Goal: Information Seeking & Learning: Learn about a topic

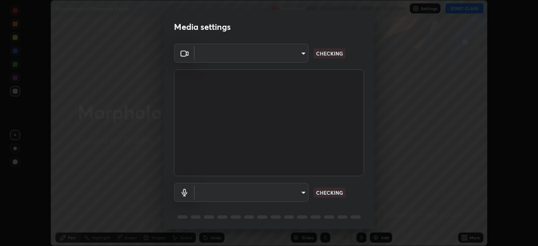
scroll to position [246, 538]
type input "9cdaf2f5b4ebc457084c3d2a91e6865996f4633c2dd879e16a2147302b78376d"
type input "default"
click at [266, 56] on body "Erase all Morphology of Flowering Plants Recording WAS SCHEDULED TO START AT 10…" at bounding box center [269, 123] width 538 height 246
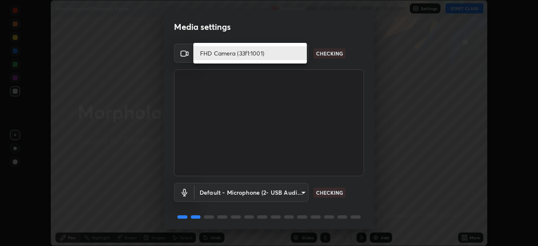
click at [272, 193] on div at bounding box center [269, 123] width 538 height 246
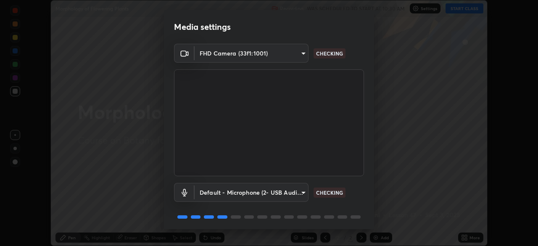
click at [256, 195] on body "Erase all Morphology of Flowering Plants Recording WAS SCHEDULED TO START AT 10…" at bounding box center [269, 123] width 538 height 246
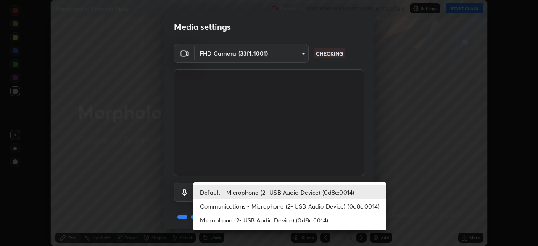
click at [369, 165] on div at bounding box center [269, 123] width 538 height 246
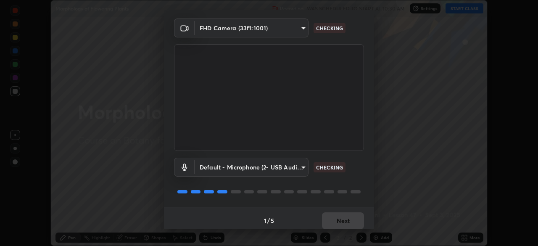
scroll to position [30, 0]
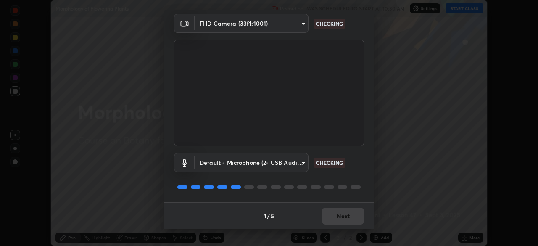
click at [341, 218] on div "1 / 5 Next" at bounding box center [269, 215] width 210 height 27
click at [341, 215] on div "1 / 5 Next" at bounding box center [269, 215] width 210 height 27
click at [342, 215] on div "1 / 5 Next" at bounding box center [269, 215] width 210 height 27
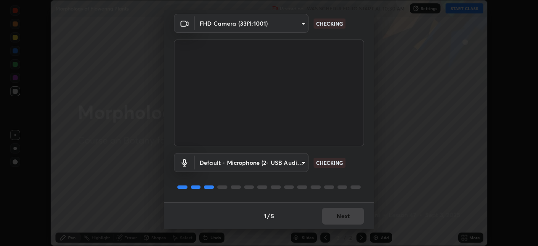
click at [342, 216] on div "1 / 5 Next" at bounding box center [269, 215] width 210 height 27
click at [342, 217] on div "1 / 5 Next" at bounding box center [269, 215] width 210 height 27
click at [343, 217] on div "1 / 5 Next" at bounding box center [269, 215] width 210 height 27
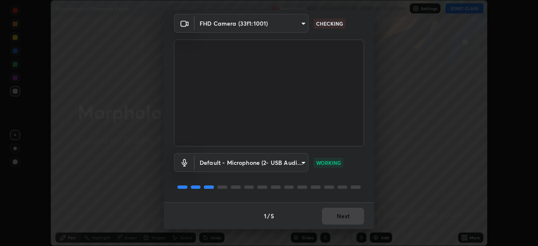
click at [343, 217] on div "1 / 5 Next" at bounding box center [269, 215] width 210 height 27
click at [342, 216] on div "1 / 5 Next" at bounding box center [269, 215] width 210 height 27
click at [341, 216] on button "Next" at bounding box center [343, 216] width 42 height 17
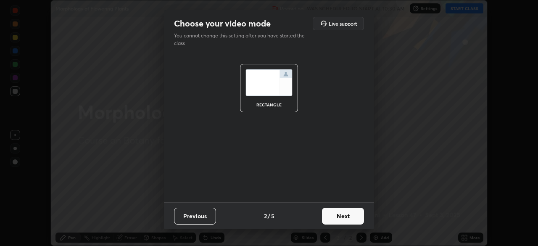
scroll to position [0, 0]
click at [342, 216] on button "Next" at bounding box center [343, 216] width 42 height 17
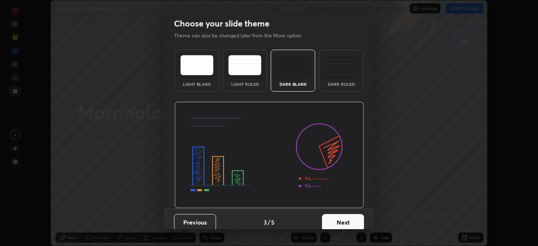
click at [344, 217] on button "Next" at bounding box center [343, 222] width 42 height 17
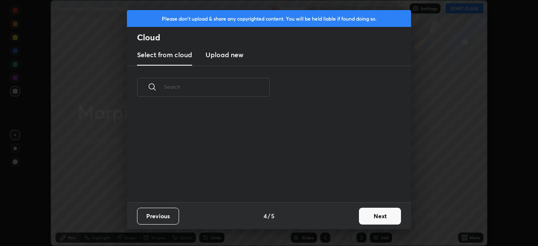
click at [347, 220] on div "Previous 4 / 5 Next" at bounding box center [269, 215] width 284 height 27
click at [364, 217] on button "Next" at bounding box center [380, 216] width 42 height 17
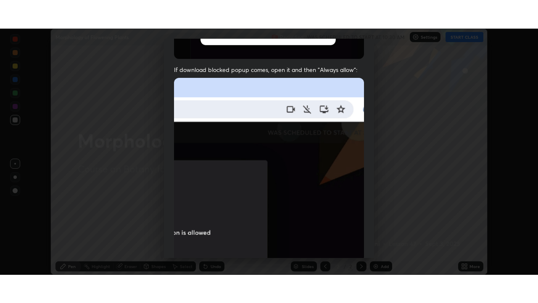
scroll to position [201, 0]
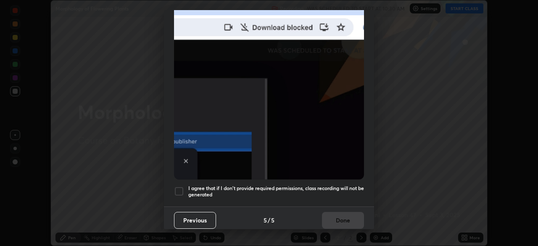
click at [206, 185] on h5 "I agree that if I don't provide required permissions, class recording will not …" at bounding box center [276, 191] width 176 height 13
click at [334, 214] on button "Done" at bounding box center [343, 220] width 42 height 17
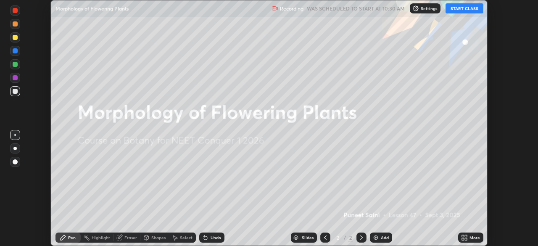
click at [452, 10] on button "START CLASS" at bounding box center [465, 8] width 38 height 10
click at [470, 238] on div "More" at bounding box center [475, 237] width 11 height 4
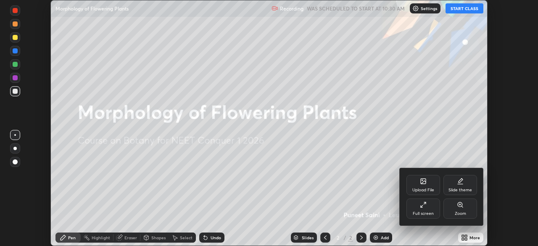
click at [430, 212] on div "Full screen" at bounding box center [423, 214] width 21 height 4
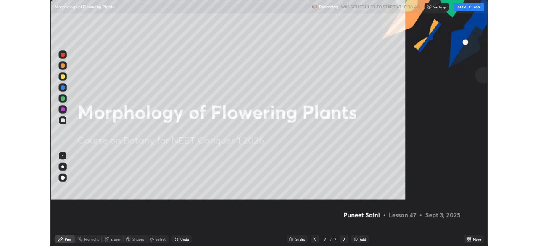
scroll to position [303, 538]
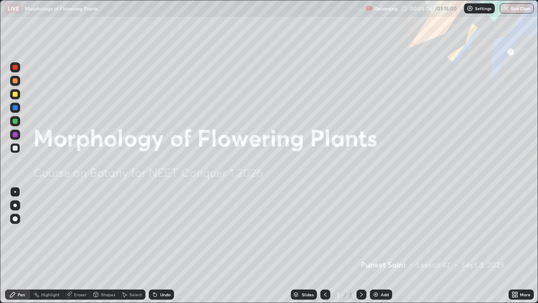
click at [376, 246] on img at bounding box center [376, 294] width 7 height 7
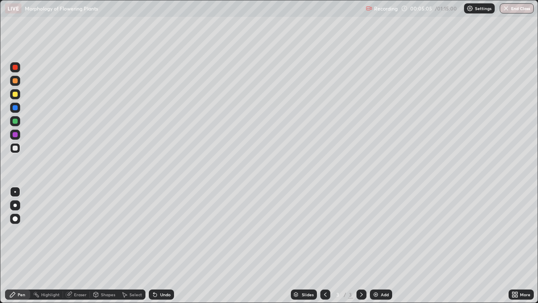
click at [16, 93] on div at bounding box center [15, 94] width 5 height 5
click at [15, 205] on div at bounding box center [14, 205] width 3 height 3
click at [17, 147] on div at bounding box center [15, 147] width 5 height 5
click at [16, 146] on div at bounding box center [15, 147] width 5 height 5
click at [15, 95] on div at bounding box center [15, 94] width 5 height 5
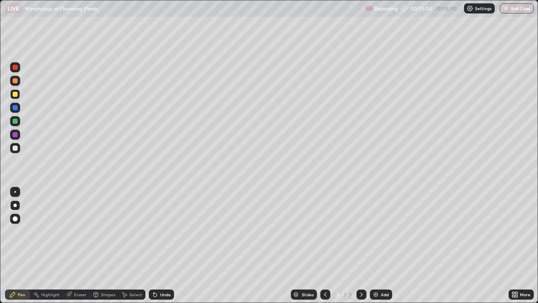
click at [17, 148] on div at bounding box center [15, 147] width 5 height 5
click at [16, 95] on div at bounding box center [15, 94] width 5 height 5
click at [16, 148] on div at bounding box center [15, 147] width 5 height 5
click at [15, 217] on div at bounding box center [15, 218] width 5 height 5
click at [15, 96] on div at bounding box center [15, 94] width 5 height 5
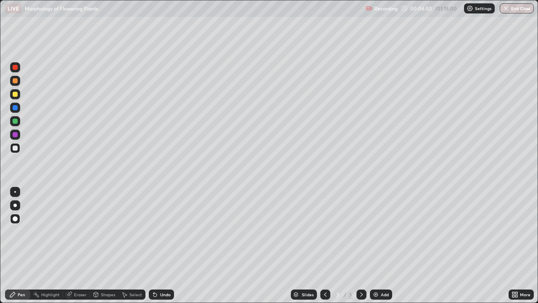
click at [14, 95] on div at bounding box center [15, 94] width 5 height 5
click at [16, 107] on div at bounding box center [15, 107] width 5 height 5
click at [15, 205] on div at bounding box center [14, 205] width 3 height 3
click at [19, 96] on div at bounding box center [15, 94] width 10 height 10
click at [17, 96] on div at bounding box center [15, 94] width 5 height 5
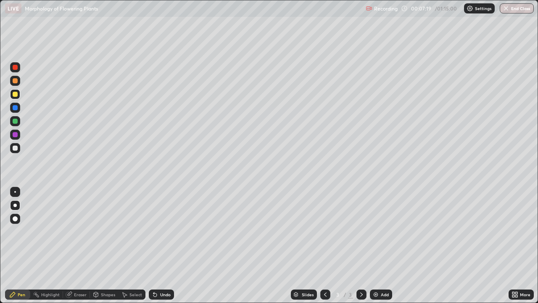
click at [17, 122] on div at bounding box center [15, 121] width 5 height 5
click at [16, 148] on div at bounding box center [15, 147] width 5 height 5
click at [15, 148] on div at bounding box center [15, 147] width 5 height 5
click at [15, 122] on div at bounding box center [15, 121] width 5 height 5
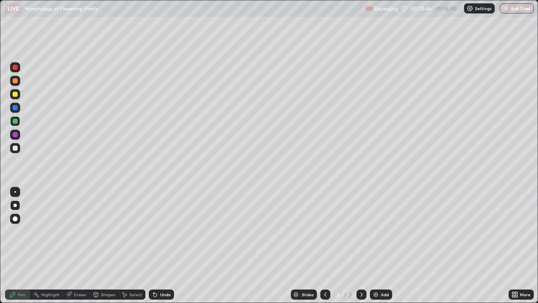
click at [15, 95] on div at bounding box center [15, 94] width 5 height 5
click at [16, 109] on div at bounding box center [15, 107] width 5 height 5
click at [19, 148] on div at bounding box center [15, 148] width 10 height 10
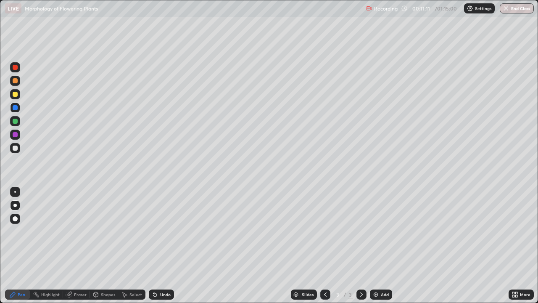
click at [19, 149] on div at bounding box center [15, 148] width 10 height 10
click at [16, 96] on div at bounding box center [15, 94] width 5 height 5
click at [14, 95] on div at bounding box center [15, 94] width 5 height 5
click at [16, 149] on div at bounding box center [15, 147] width 5 height 5
click at [15, 149] on div at bounding box center [15, 147] width 5 height 5
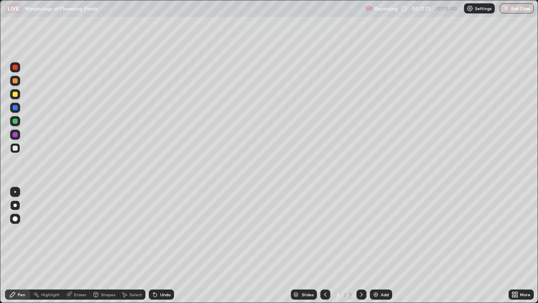
click at [80, 246] on div "Eraser" at bounding box center [80, 294] width 13 height 4
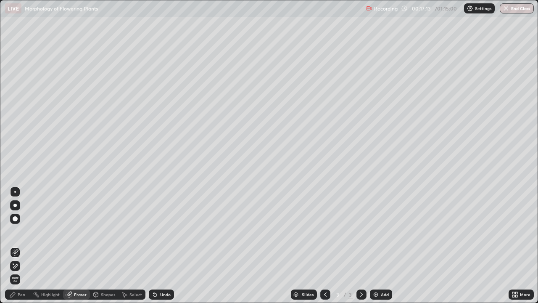
click at [16, 246] on icon at bounding box center [15, 265] width 7 height 7
click at [20, 246] on div "Pen" at bounding box center [22, 294] width 8 height 4
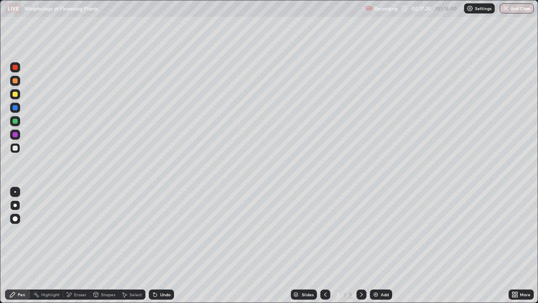
click at [16, 149] on div at bounding box center [15, 147] width 5 height 5
click at [16, 150] on div at bounding box center [15, 147] width 5 height 5
click at [77, 246] on div "Eraser" at bounding box center [80, 294] width 13 height 4
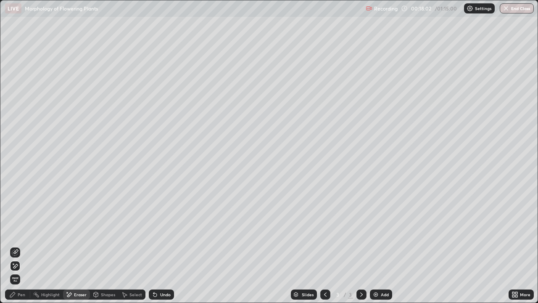
click at [19, 246] on div "Pen" at bounding box center [22, 294] width 8 height 4
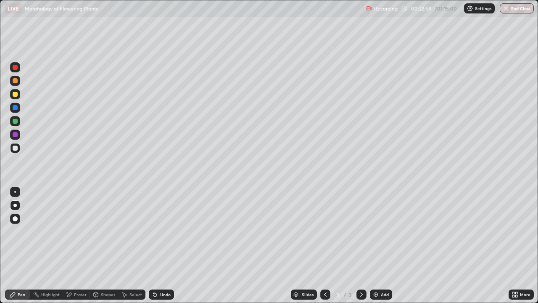
click at [376, 246] on img at bounding box center [376, 294] width 7 height 7
click at [16, 94] on div at bounding box center [15, 94] width 5 height 5
click at [157, 246] on icon at bounding box center [155, 294] width 7 height 7
click at [15, 148] on div at bounding box center [15, 147] width 5 height 5
click at [157, 246] on icon at bounding box center [155, 294] width 7 height 7
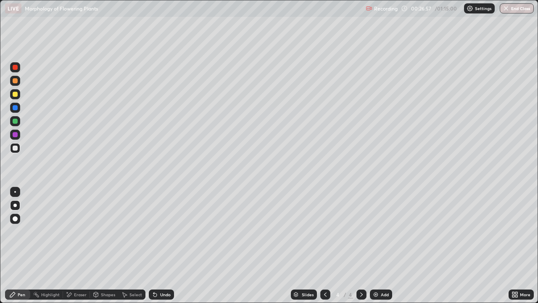
click at [15, 149] on div at bounding box center [15, 147] width 5 height 5
click at [160, 246] on div "Undo" at bounding box center [161, 294] width 25 height 10
click at [15, 108] on div at bounding box center [15, 107] width 5 height 5
click at [15, 149] on div at bounding box center [15, 147] width 5 height 5
click at [16, 122] on div at bounding box center [15, 121] width 5 height 5
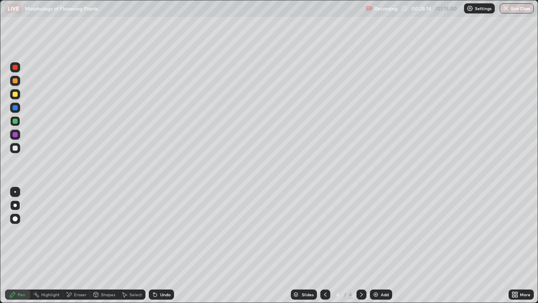
click at [52, 246] on div "Highlight" at bounding box center [50, 294] width 19 height 4
click at [21, 246] on div "Pen" at bounding box center [17, 294] width 25 height 10
click at [13, 149] on div at bounding box center [15, 147] width 5 height 5
click at [377, 246] on img at bounding box center [376, 294] width 7 height 7
click at [15, 94] on div at bounding box center [15, 94] width 5 height 5
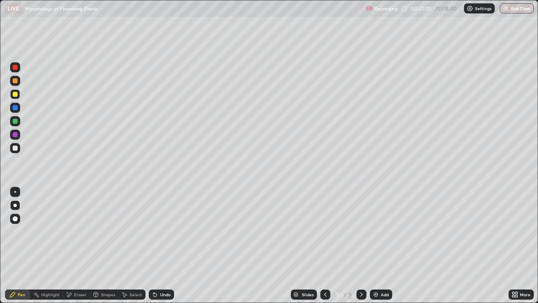
click at [16, 147] on div at bounding box center [15, 147] width 5 height 5
click at [15, 147] on div at bounding box center [15, 147] width 5 height 5
click at [78, 246] on div "Eraser" at bounding box center [80, 294] width 13 height 4
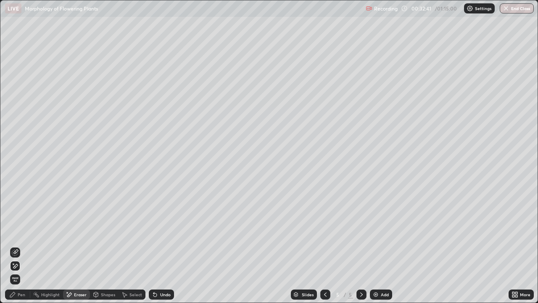
click at [21, 246] on div "Pen" at bounding box center [22, 294] width 8 height 4
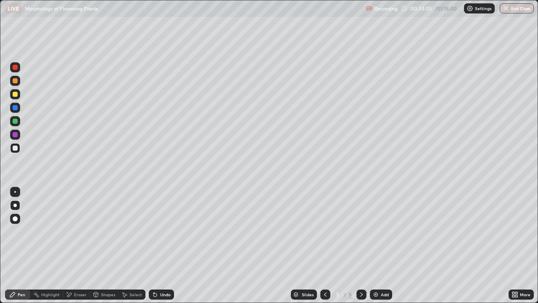
click at [160, 246] on div "Undo" at bounding box center [165, 294] width 11 height 4
click at [16, 96] on div at bounding box center [15, 94] width 5 height 5
click at [17, 120] on div at bounding box center [15, 121] width 5 height 5
click at [17, 121] on div at bounding box center [15, 121] width 5 height 5
click at [16, 148] on div at bounding box center [15, 147] width 5 height 5
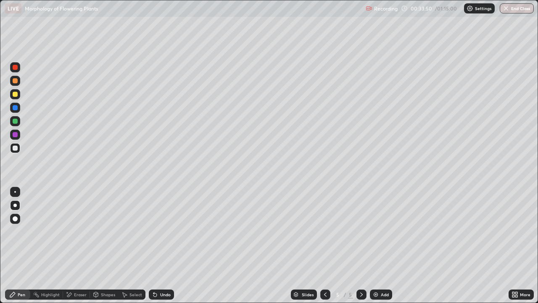
click at [16, 148] on div at bounding box center [15, 147] width 5 height 5
click at [159, 246] on div "Undo" at bounding box center [161, 294] width 25 height 10
click at [160, 246] on div "Undo" at bounding box center [161, 294] width 25 height 10
click at [16, 108] on div at bounding box center [15, 107] width 5 height 5
click at [15, 108] on div at bounding box center [15, 107] width 5 height 5
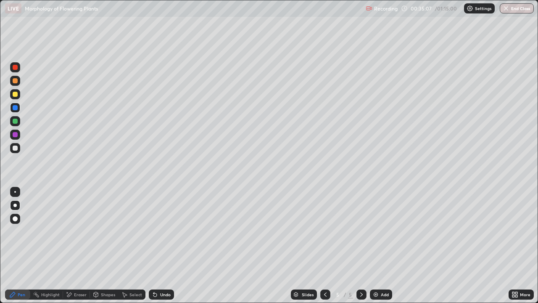
click at [75, 246] on div "Eraser" at bounding box center [80, 294] width 13 height 4
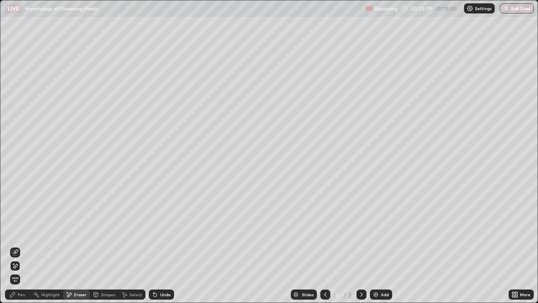
click at [26, 246] on div "Pen" at bounding box center [17, 294] width 25 height 10
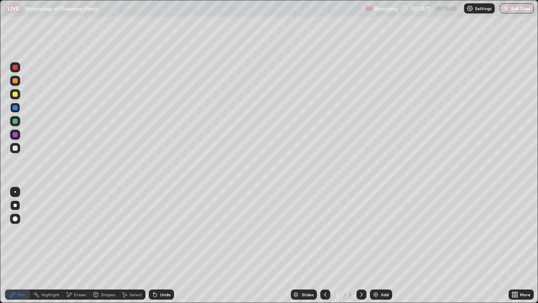
click at [14, 150] on div at bounding box center [15, 147] width 5 height 5
click at [14, 149] on div at bounding box center [15, 147] width 5 height 5
click at [17, 95] on div at bounding box center [15, 94] width 5 height 5
click at [18, 146] on div at bounding box center [15, 148] width 10 height 10
click at [16, 95] on div at bounding box center [15, 94] width 5 height 5
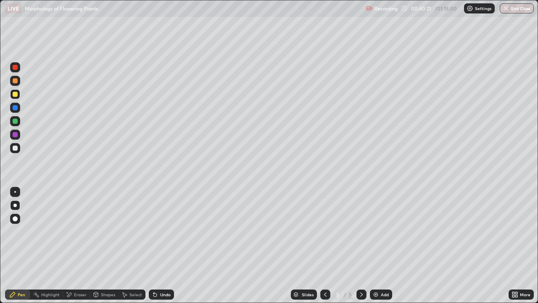
click at [374, 246] on img at bounding box center [376, 294] width 7 height 7
click at [19, 149] on div at bounding box center [15, 148] width 10 height 10
click at [157, 246] on icon at bounding box center [155, 294] width 7 height 7
click at [16, 121] on div at bounding box center [15, 121] width 5 height 5
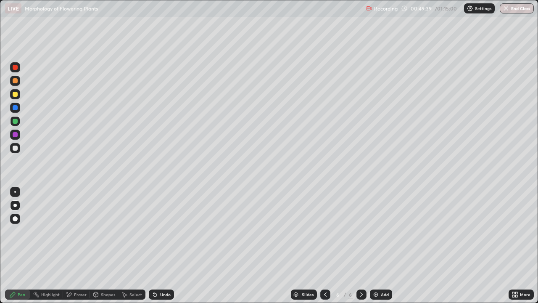
click at [15, 149] on div at bounding box center [15, 147] width 5 height 5
click at [16, 148] on div at bounding box center [15, 147] width 5 height 5
click at [16, 95] on div at bounding box center [15, 94] width 5 height 5
click at [17, 146] on div at bounding box center [15, 147] width 5 height 5
click at [161, 246] on div "Undo" at bounding box center [165, 294] width 11 height 4
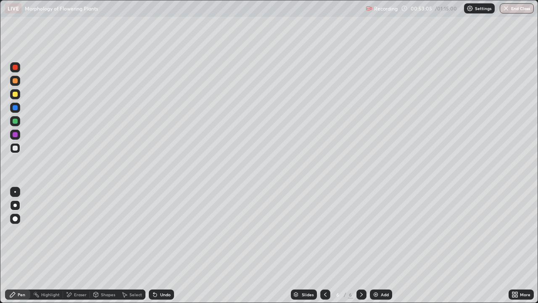
click at [161, 246] on div "Undo" at bounding box center [161, 294] width 25 height 10
click at [162, 246] on div "Undo" at bounding box center [161, 294] width 25 height 10
click at [160, 246] on div "Undo" at bounding box center [165, 294] width 11 height 4
click at [153, 246] on icon at bounding box center [153, 292] width 1 height 1
click at [13, 98] on div at bounding box center [15, 94] width 10 height 10
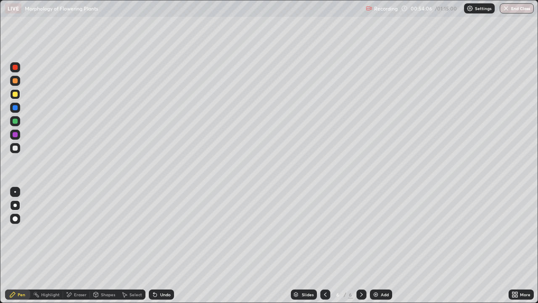
click at [169, 246] on div "Undo" at bounding box center [161, 294] width 25 height 10
click at [13, 148] on div at bounding box center [15, 147] width 5 height 5
click at [518, 246] on icon at bounding box center [515, 294] width 7 height 7
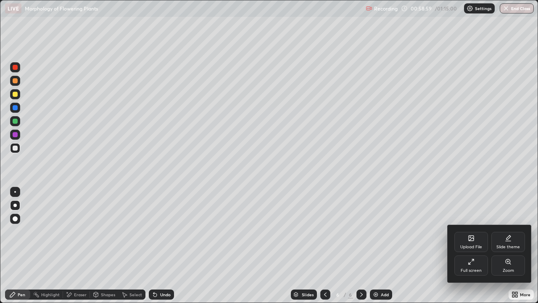
click at [465, 246] on div "Full screen" at bounding box center [472, 265] width 34 height 20
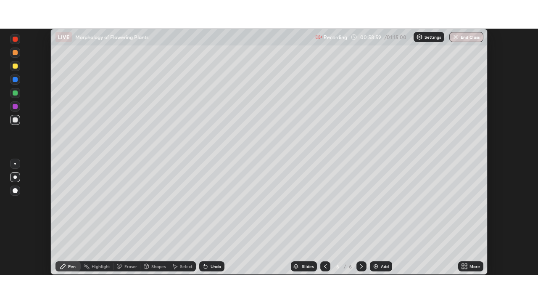
scroll to position [41802, 41510]
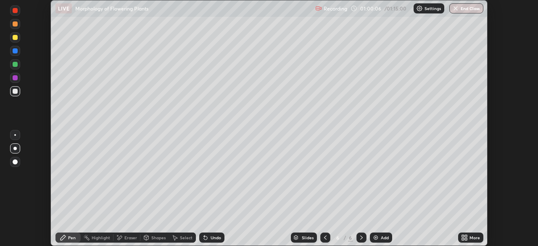
click at [465, 240] on icon at bounding box center [466, 239] width 2 height 2
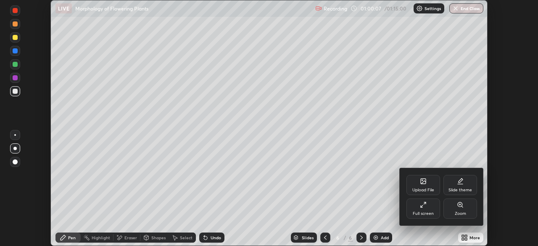
click at [423, 207] on icon at bounding box center [423, 204] width 7 height 7
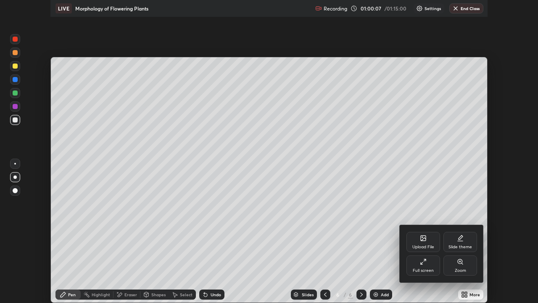
scroll to position [303, 538]
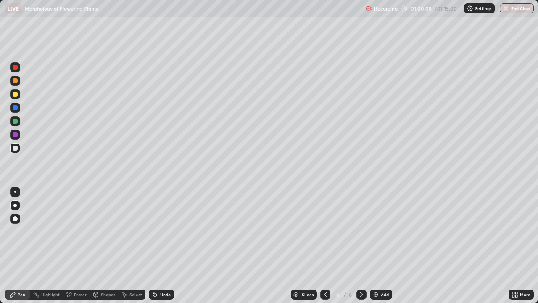
click at [381, 246] on div "Add" at bounding box center [385, 294] width 8 height 4
click at [16, 149] on div at bounding box center [15, 147] width 5 height 5
click at [16, 148] on div at bounding box center [15, 147] width 5 height 5
click at [16, 147] on div at bounding box center [15, 147] width 5 height 5
click at [15, 96] on div at bounding box center [15, 94] width 5 height 5
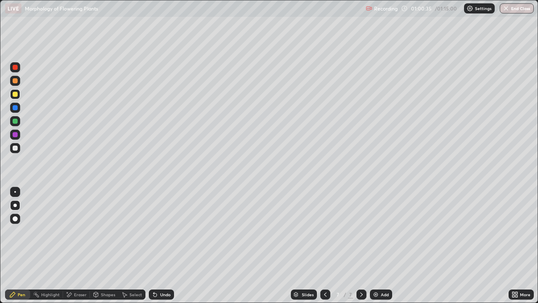
click at [16, 146] on div at bounding box center [15, 147] width 5 height 5
click at [15, 95] on div at bounding box center [15, 94] width 5 height 5
click at [15, 122] on div at bounding box center [15, 121] width 5 height 5
click at [16, 146] on div at bounding box center [15, 147] width 5 height 5
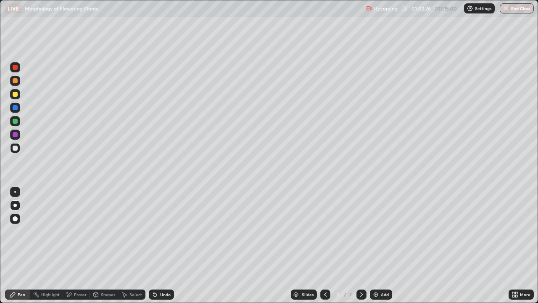
click at [163, 246] on div "Undo" at bounding box center [161, 294] width 25 height 10
click at [15, 95] on div at bounding box center [15, 94] width 5 height 5
click at [14, 149] on div at bounding box center [15, 147] width 5 height 5
click at [375, 246] on img at bounding box center [376, 294] width 7 height 7
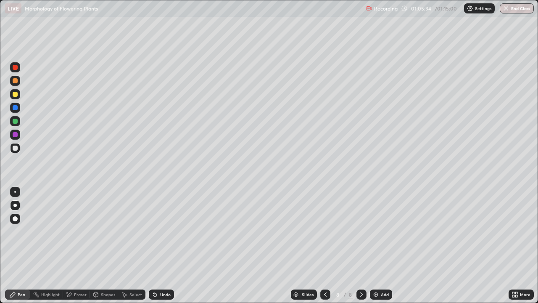
click at [16, 95] on div at bounding box center [15, 94] width 5 height 5
click at [17, 147] on div at bounding box center [15, 147] width 5 height 5
click at [153, 246] on icon at bounding box center [153, 292] width 1 height 1
click at [154, 246] on icon at bounding box center [154, 294] width 3 height 3
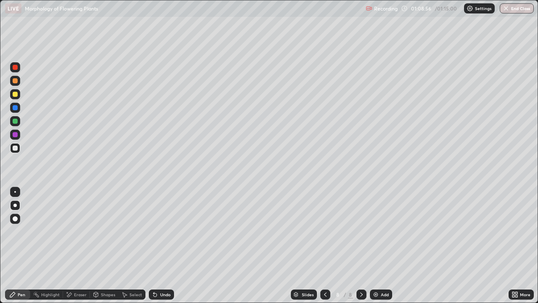
click at [16, 96] on div at bounding box center [15, 94] width 5 height 5
click at [16, 95] on div at bounding box center [15, 94] width 5 height 5
click at [17, 122] on div at bounding box center [15, 121] width 5 height 5
click at [17, 149] on div at bounding box center [15, 147] width 5 height 5
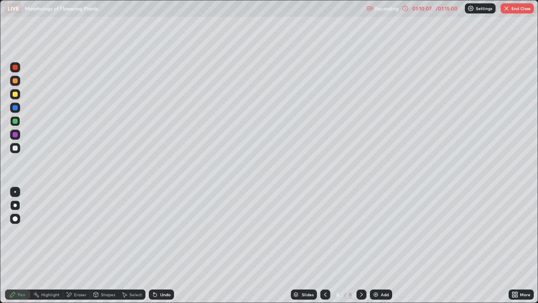
click at [16, 151] on div at bounding box center [15, 148] width 10 height 10
click at [53, 246] on div "Highlight" at bounding box center [50, 294] width 19 height 4
click at [20, 246] on div "Pen" at bounding box center [22, 294] width 8 height 4
click at [16, 95] on div at bounding box center [15, 94] width 5 height 5
click at [160, 246] on div "Undo" at bounding box center [165, 294] width 11 height 4
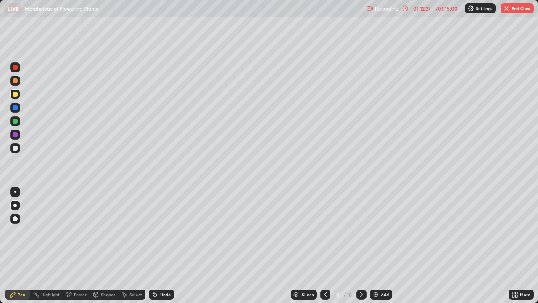
click at [159, 246] on div "Undo" at bounding box center [161, 294] width 25 height 10
click at [161, 246] on div "Undo" at bounding box center [161, 294] width 25 height 10
click at [15, 122] on div at bounding box center [15, 121] width 5 height 5
click at [158, 246] on div "Undo" at bounding box center [161, 294] width 25 height 10
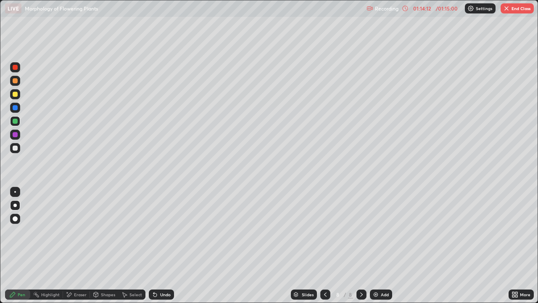
click at [160, 246] on div "Undo" at bounding box center [165, 294] width 11 height 4
click at [159, 246] on div "Undo" at bounding box center [161, 294] width 25 height 10
click at [160, 246] on div "Undo" at bounding box center [165, 294] width 11 height 4
click at [77, 246] on div "Eraser" at bounding box center [80, 294] width 13 height 4
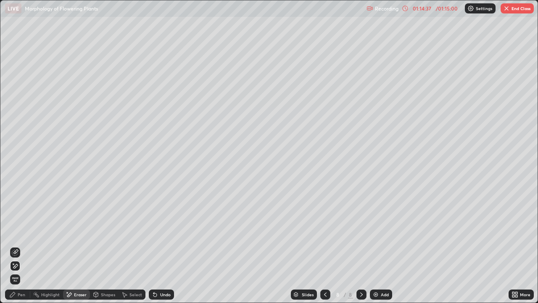
click at [13, 246] on icon at bounding box center [15, 265] width 7 height 7
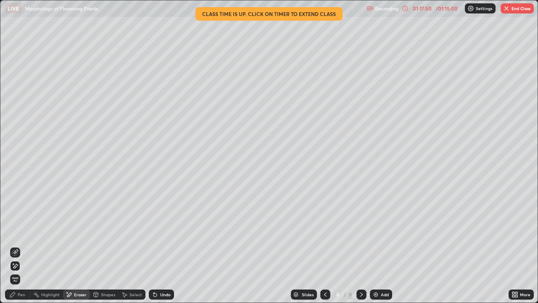
click at [509, 11] on img "button" at bounding box center [506, 8] width 7 height 7
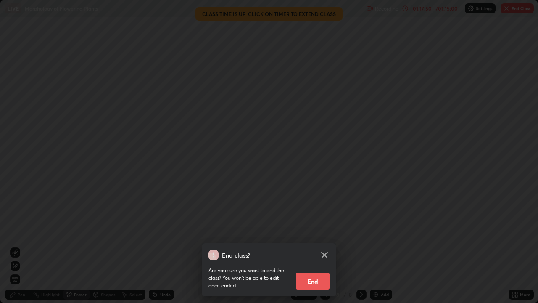
click at [316, 246] on button "End" at bounding box center [313, 280] width 34 height 17
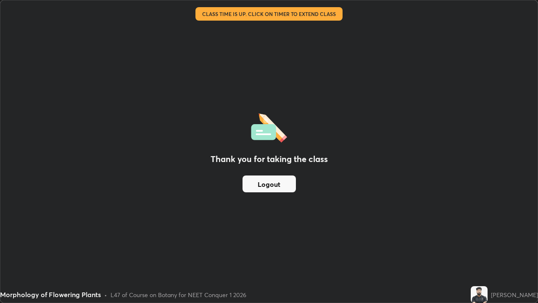
click at [286, 183] on button "Logout" at bounding box center [269, 183] width 53 height 17
